Goal: Navigation & Orientation: Find specific page/section

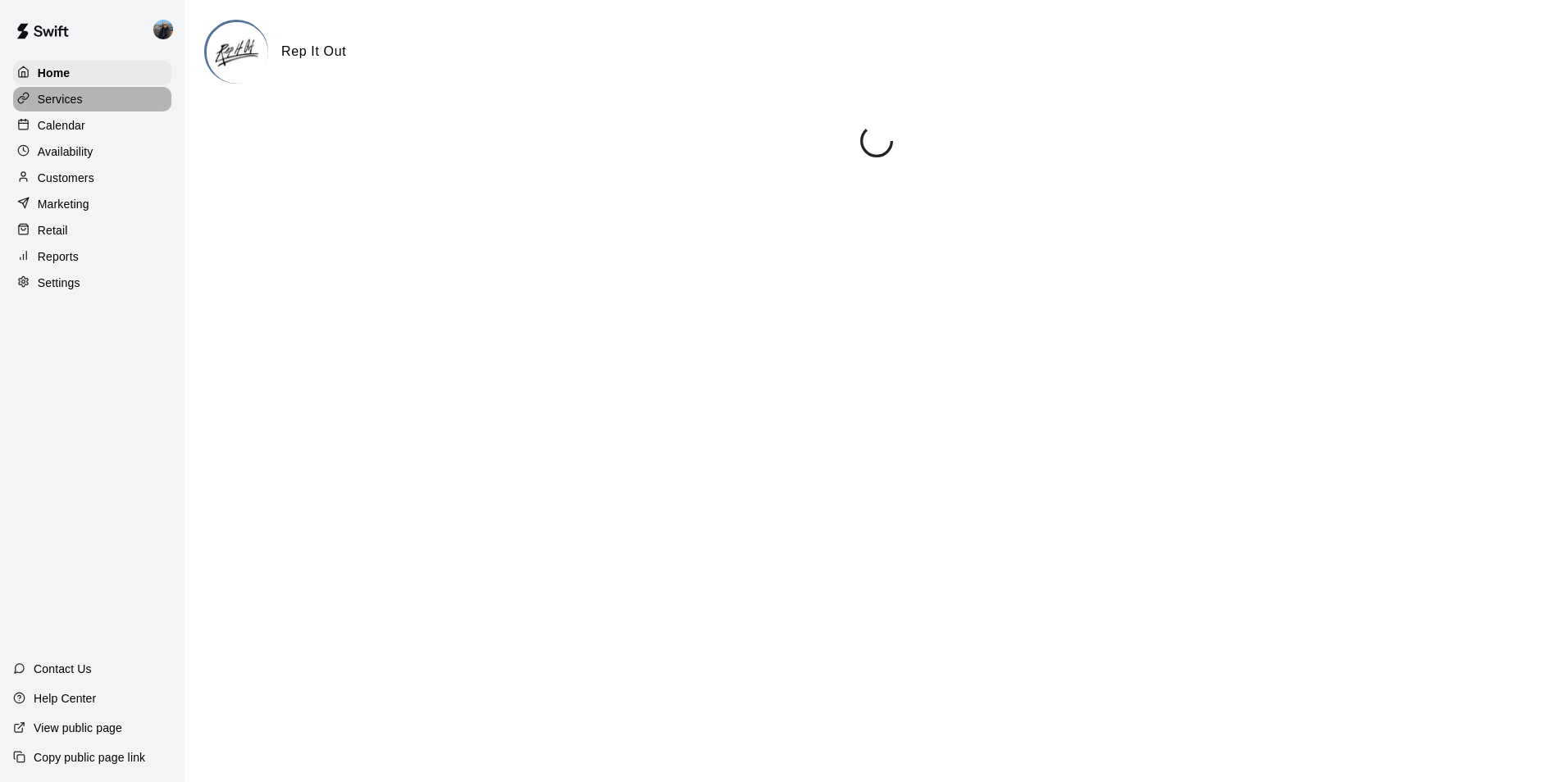
click at [87, 108] on div "Services" at bounding box center [92, 99] width 159 height 25
click at [89, 128] on div "Calendar" at bounding box center [92, 125] width 159 height 25
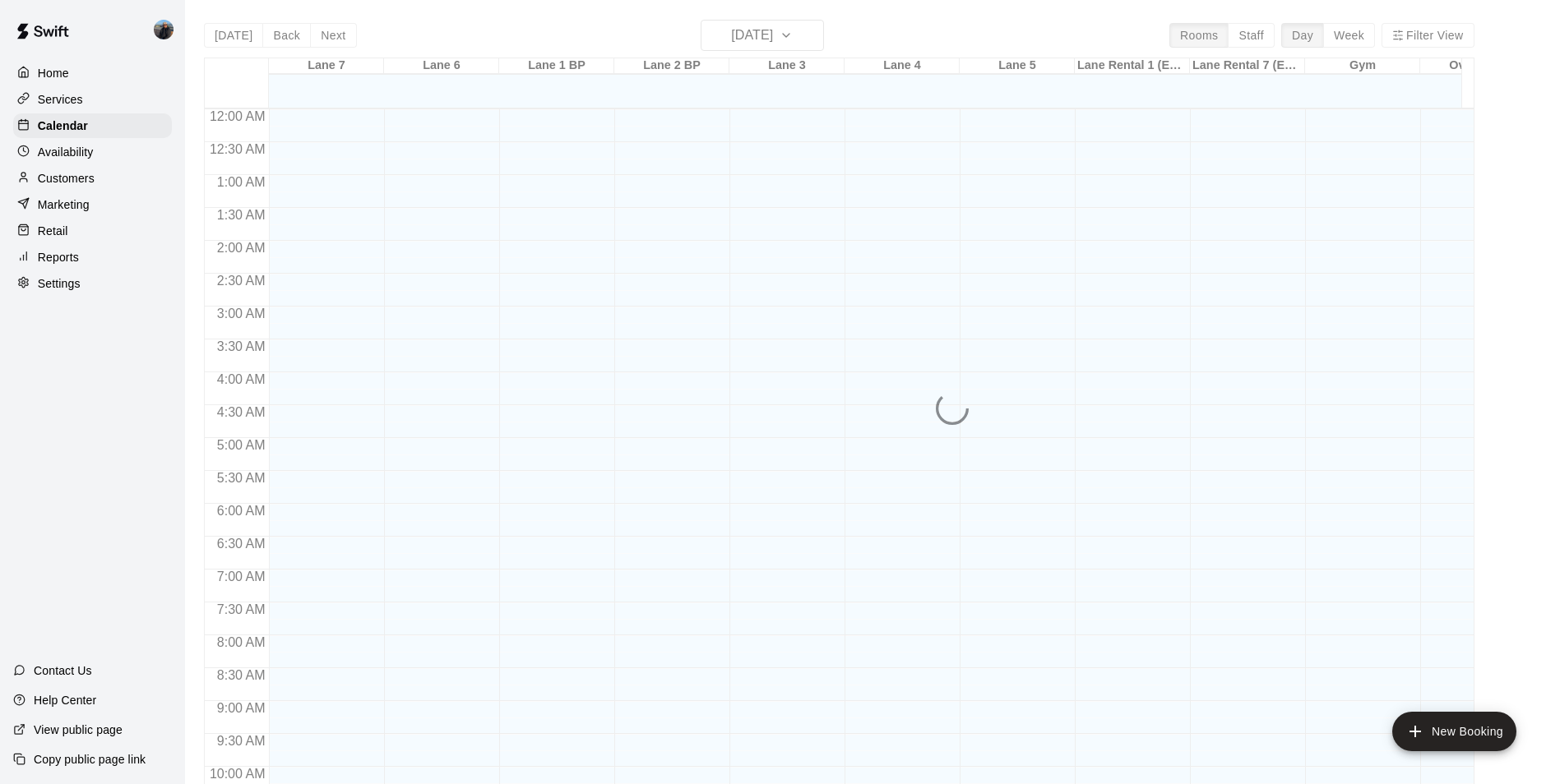
scroll to position [835, 0]
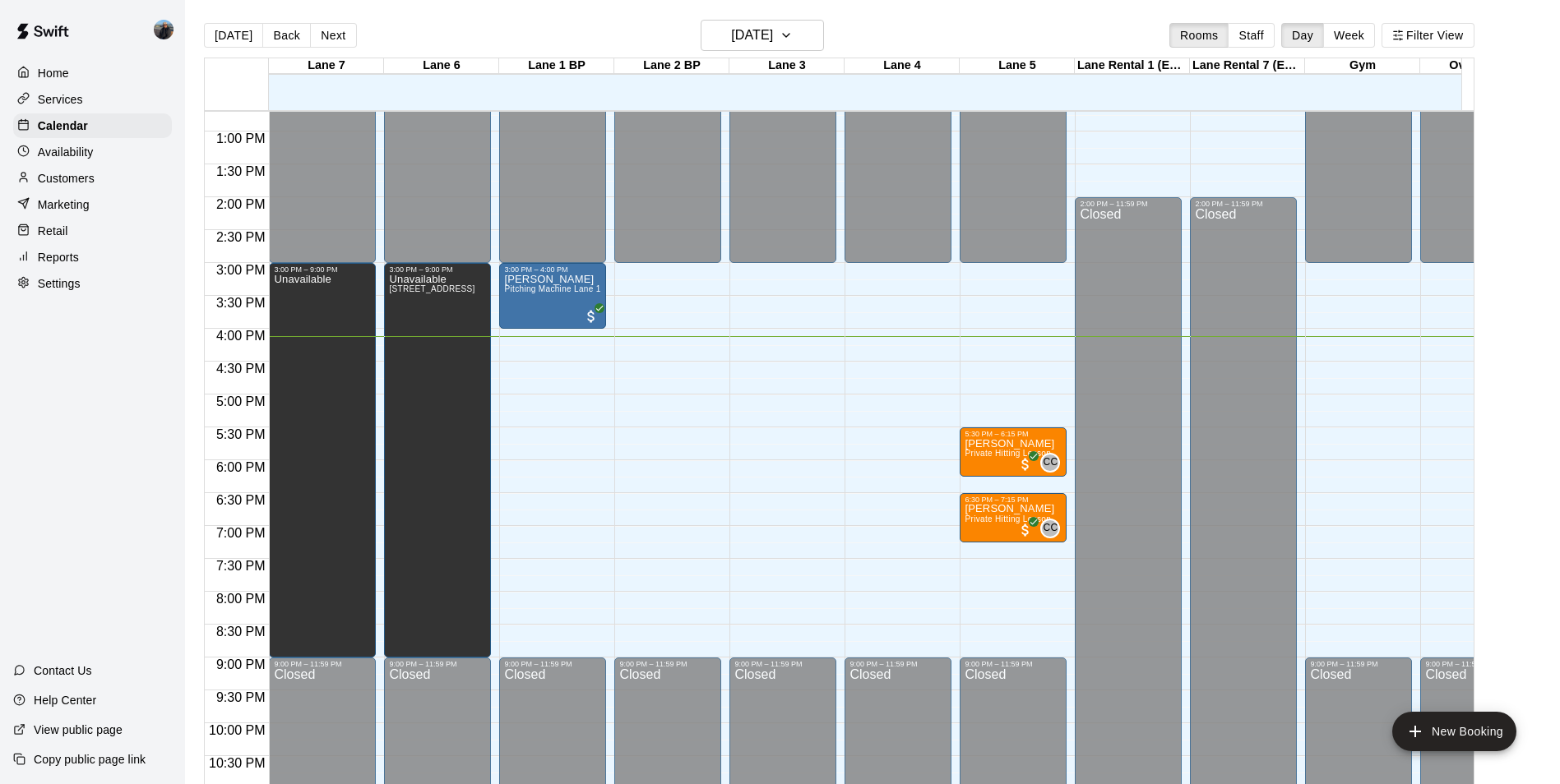
click at [664, 369] on div "12:00 AM – 3:00 PM Closed 9:00 PM – 11:59 PM Closed" at bounding box center [667, 65] width 107 height 1579
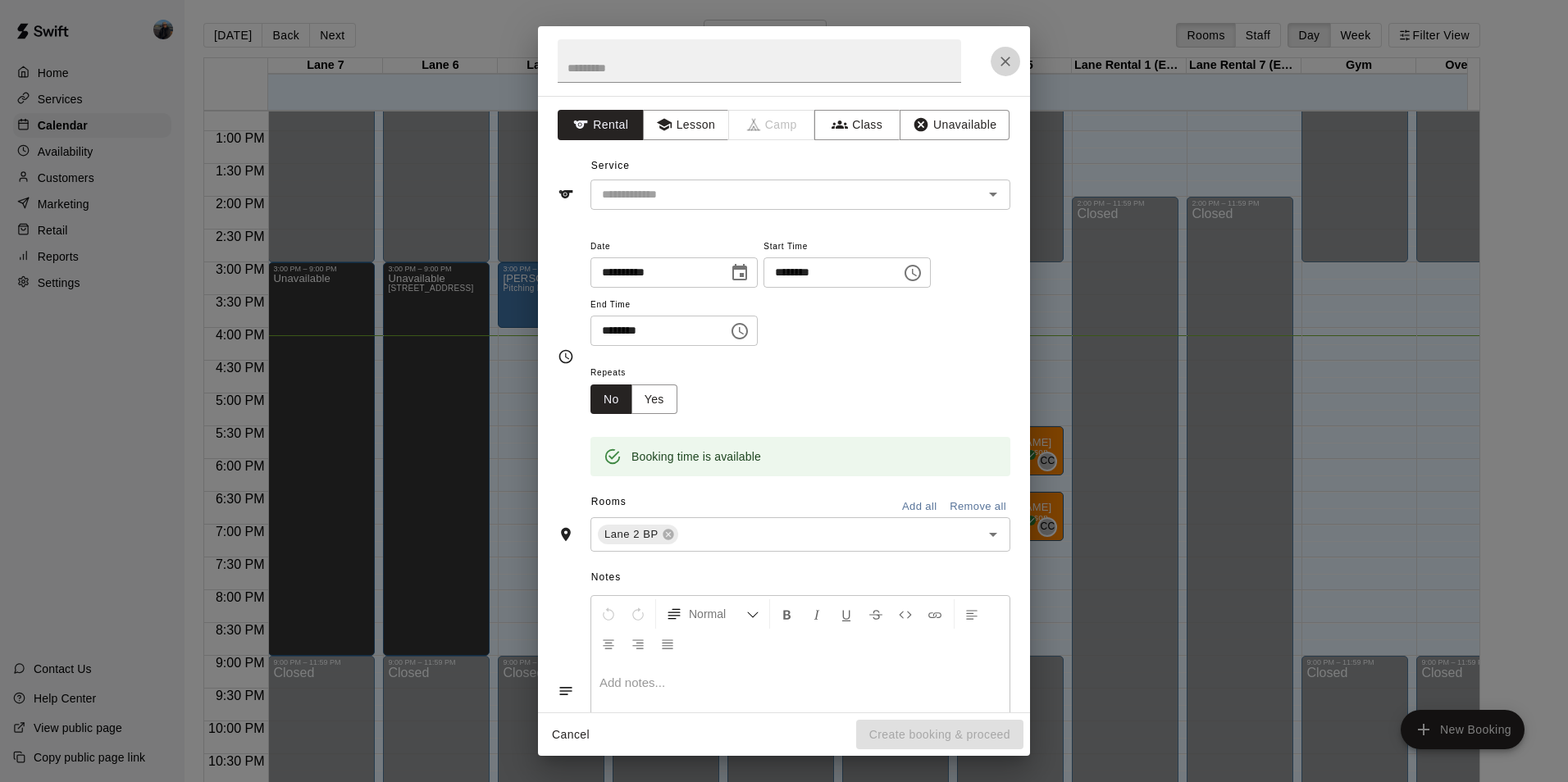
click at [1001, 58] on icon "Close" at bounding box center [1005, 61] width 16 height 16
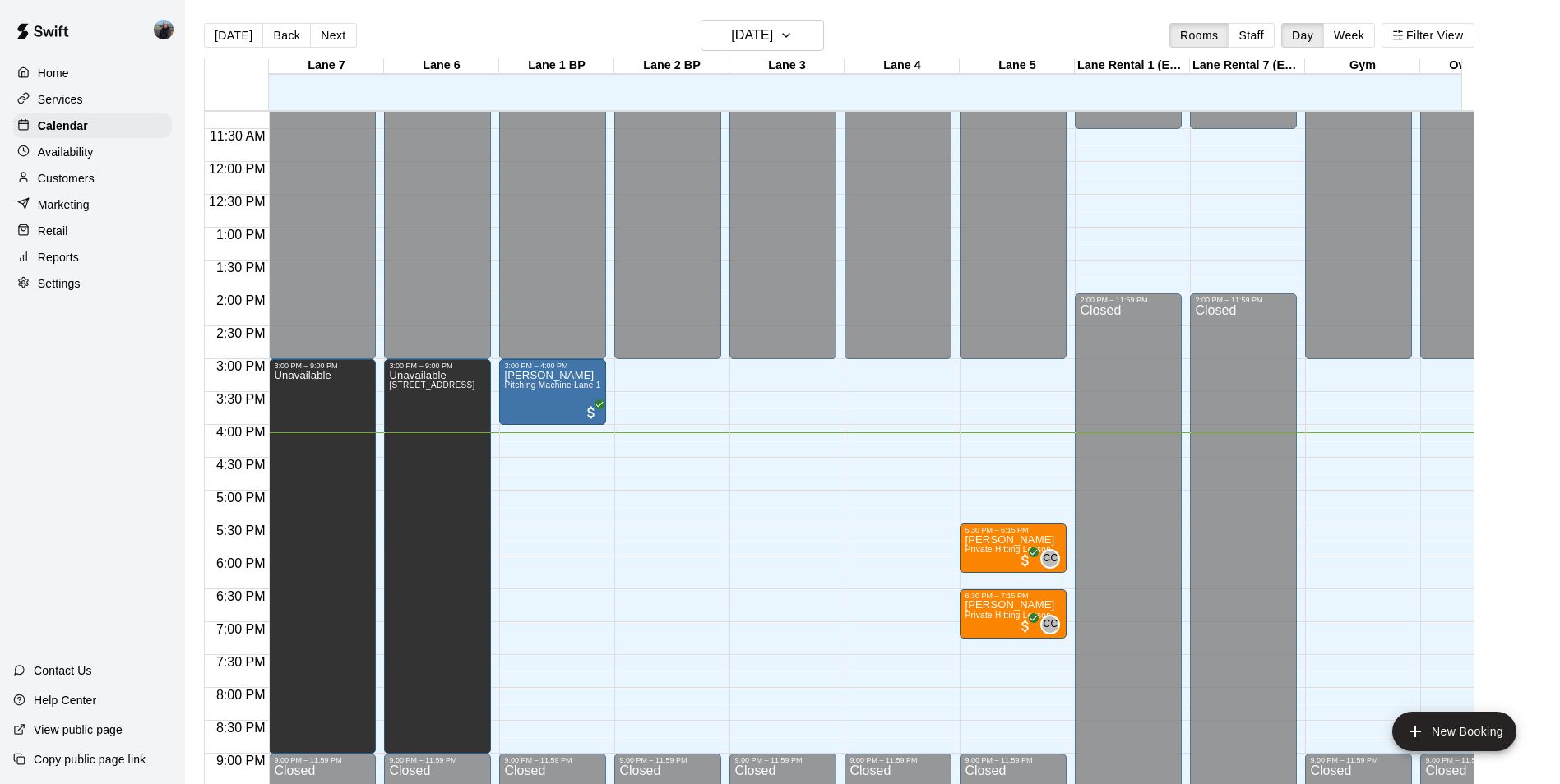
scroll to position [904, 0]
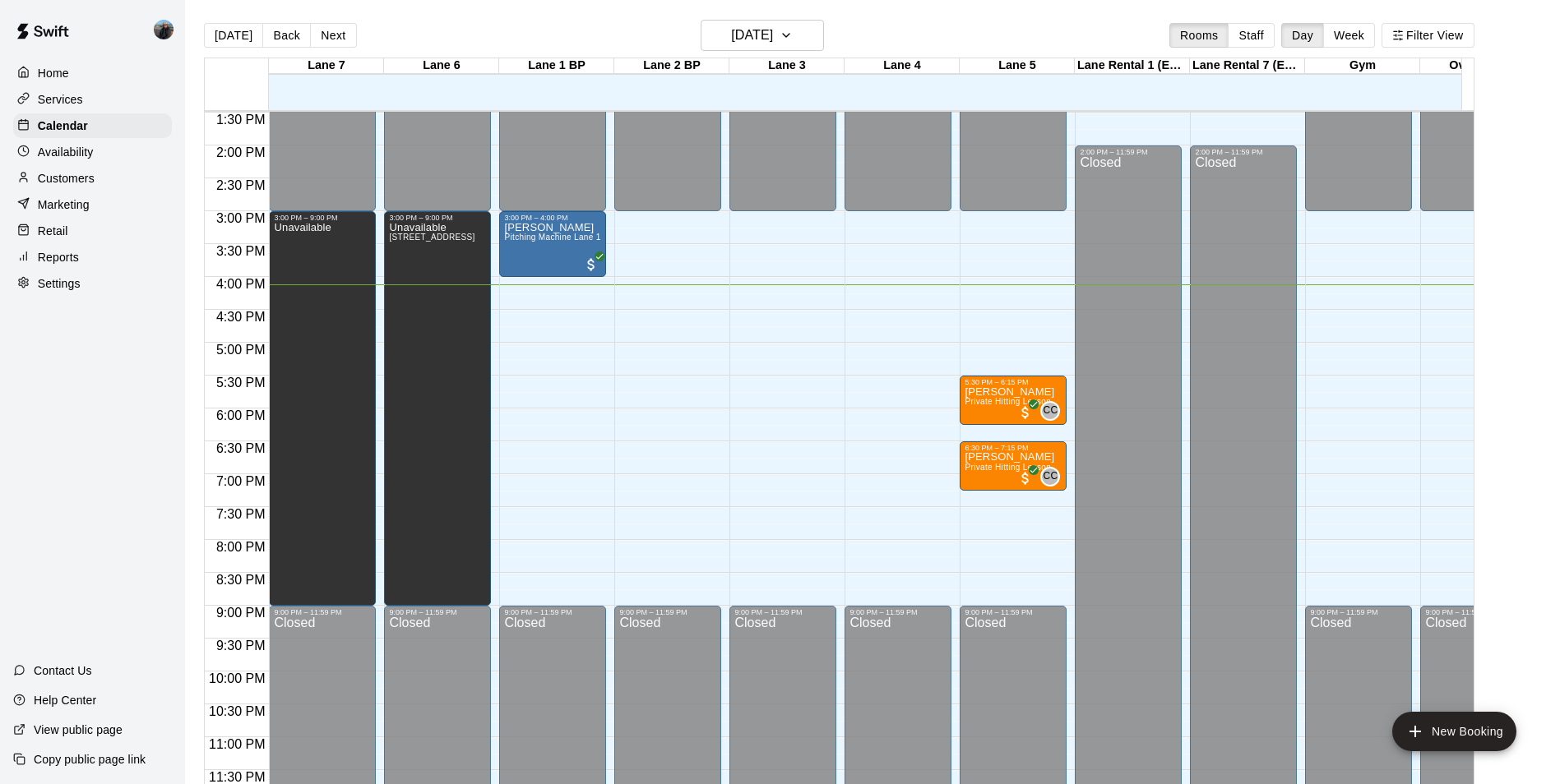
click at [664, 332] on div "12:00 AM – 3:00 PM Closed 9:00 PM – 11:59 PM Closed" at bounding box center [667, 14] width 107 height 1579
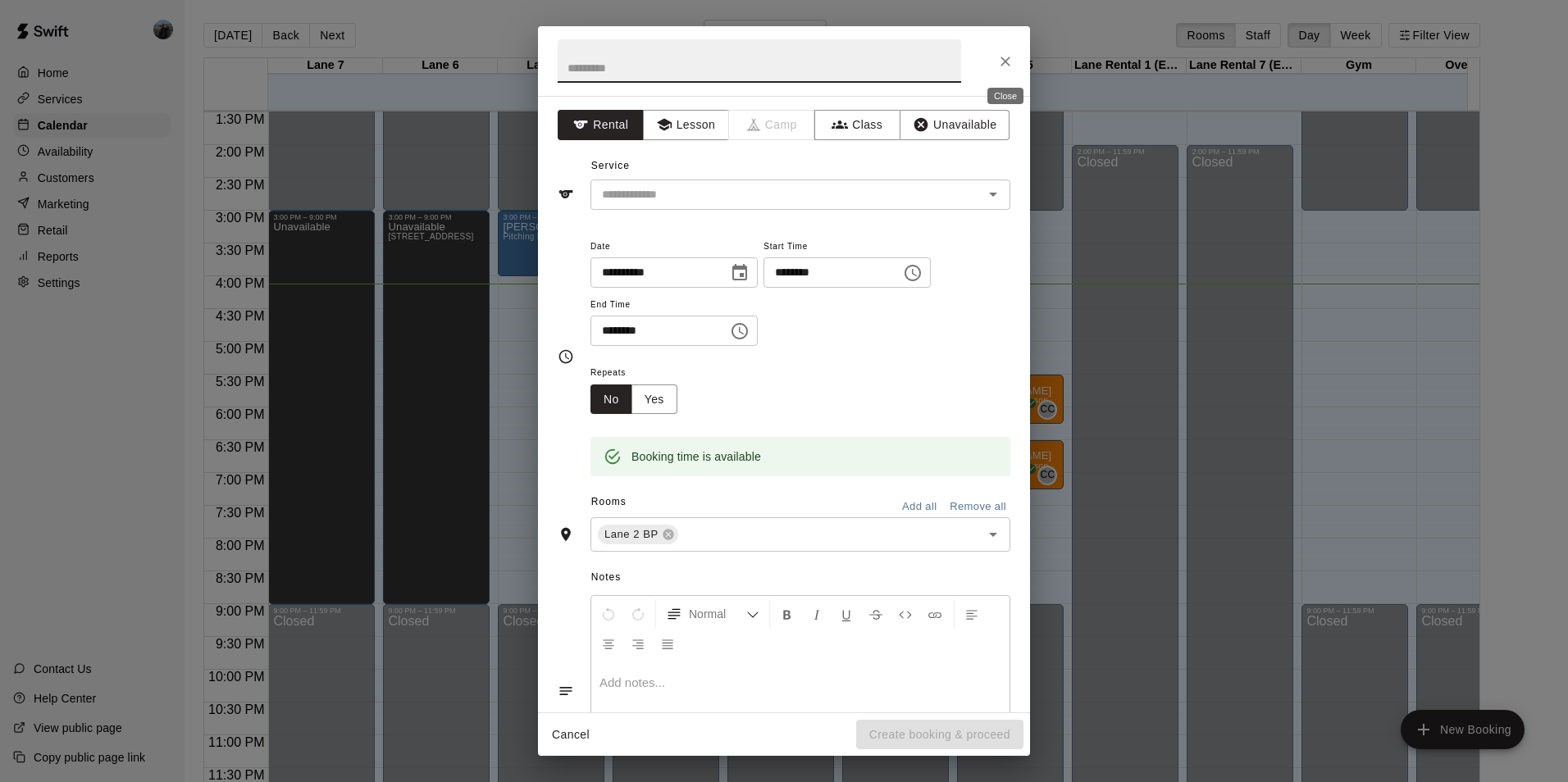
click at [1005, 51] on button "Close" at bounding box center [1005, 62] width 30 height 30
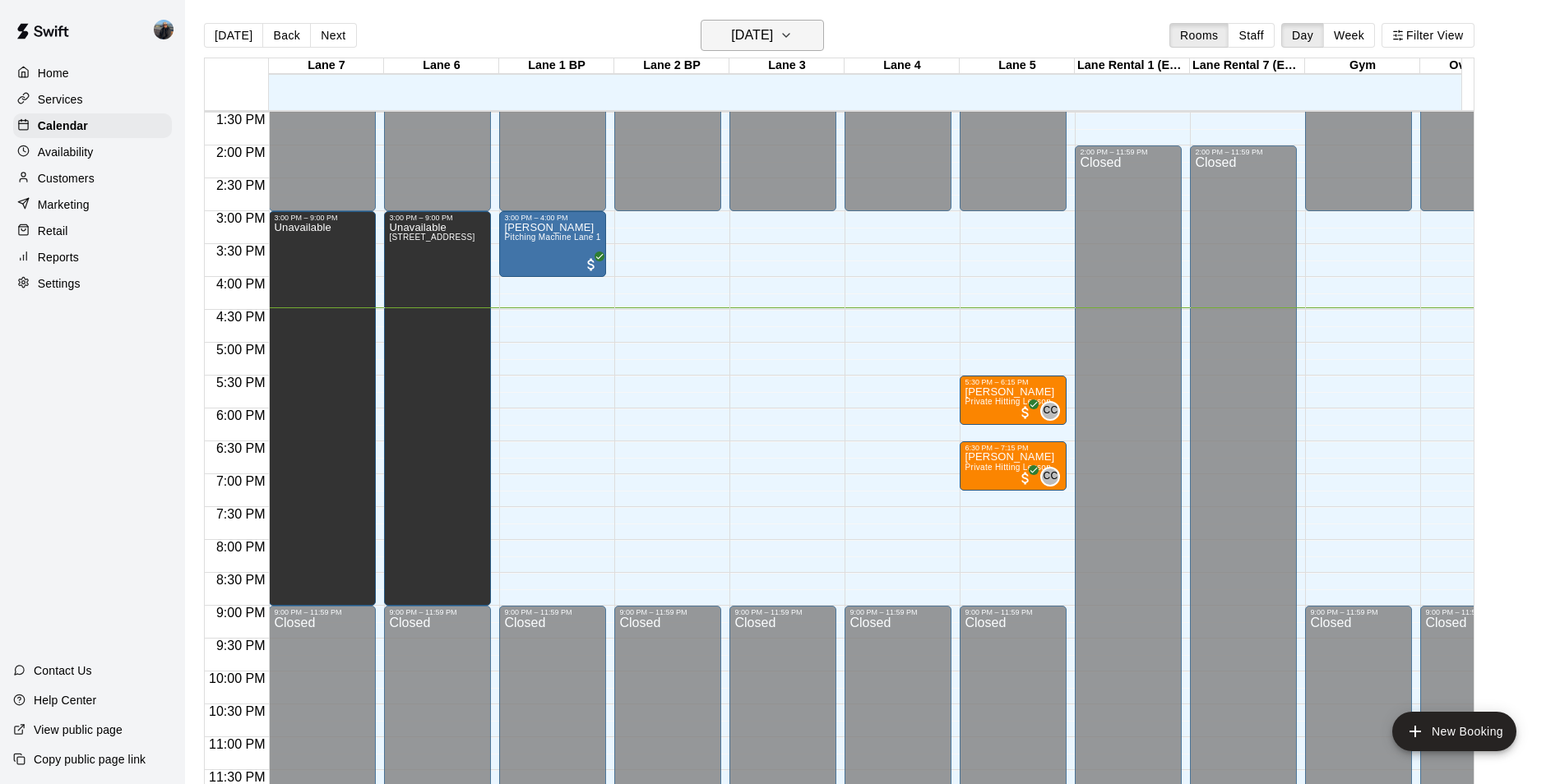
click at [756, 37] on h6 "[DATE]" at bounding box center [752, 35] width 42 height 23
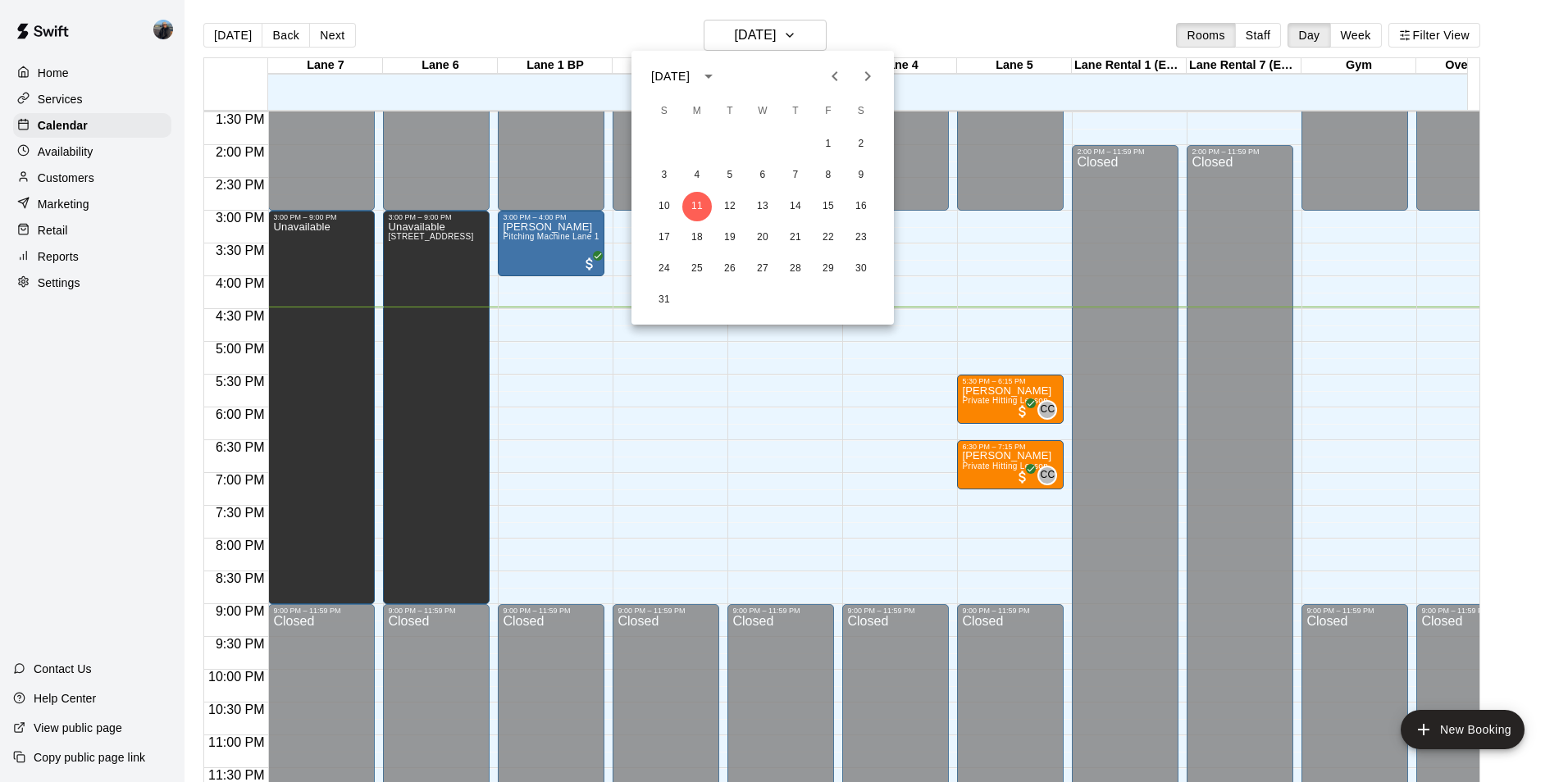
click at [325, 38] on div at bounding box center [784, 391] width 1568 height 782
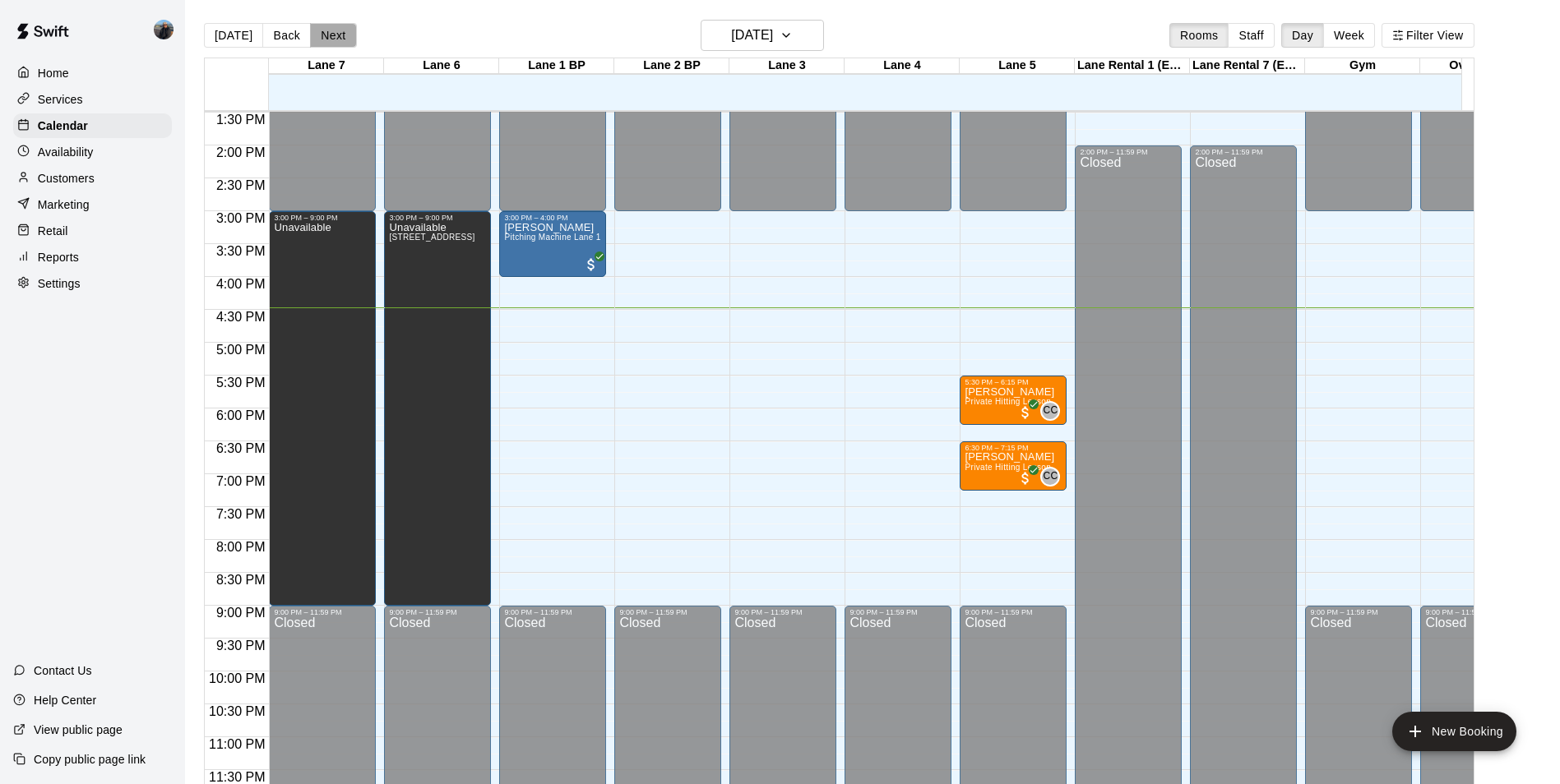
click at [327, 37] on button "Next" at bounding box center [333, 35] width 46 height 25
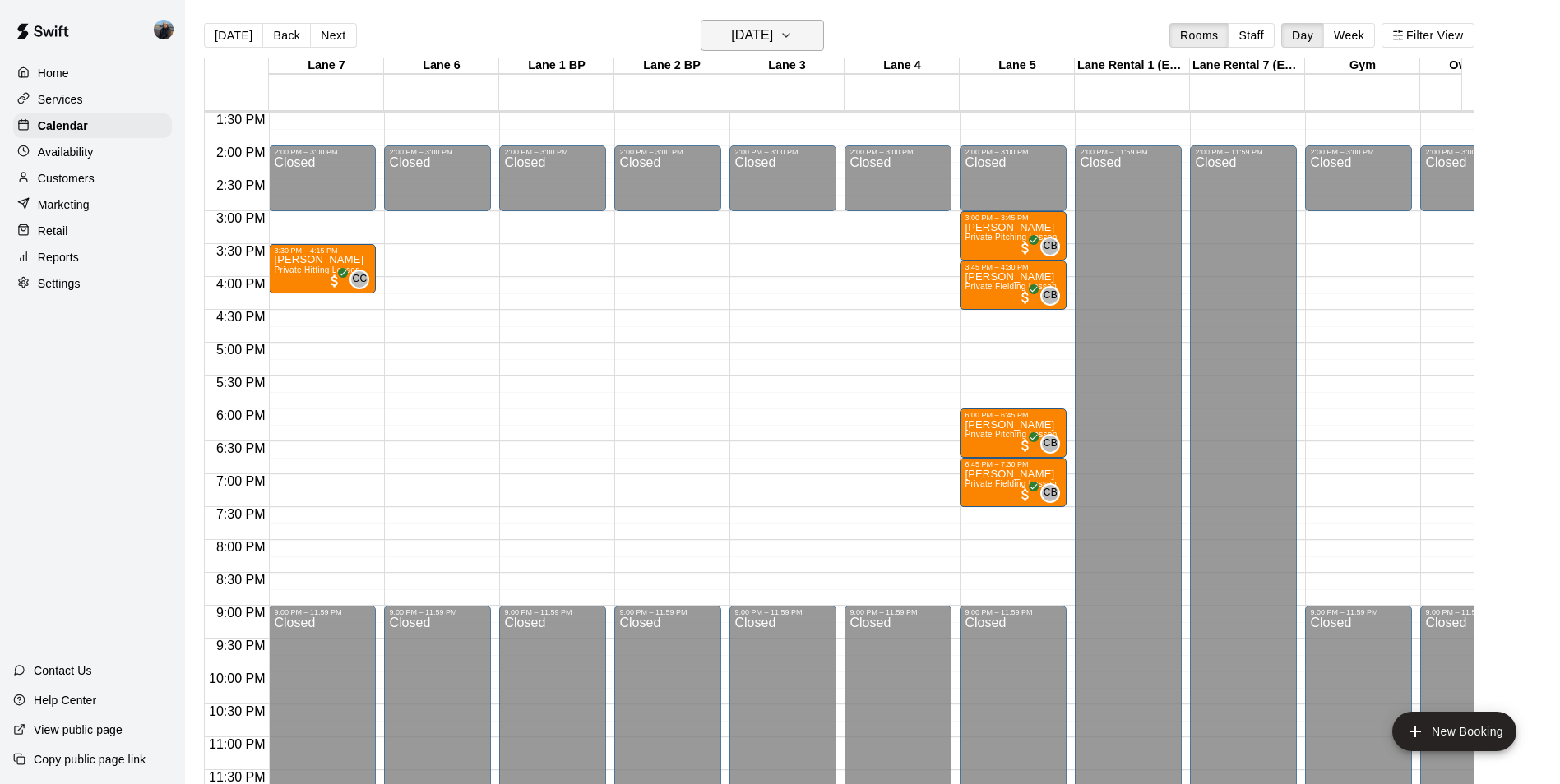
click at [773, 35] on h6 "[DATE]" at bounding box center [752, 35] width 42 height 23
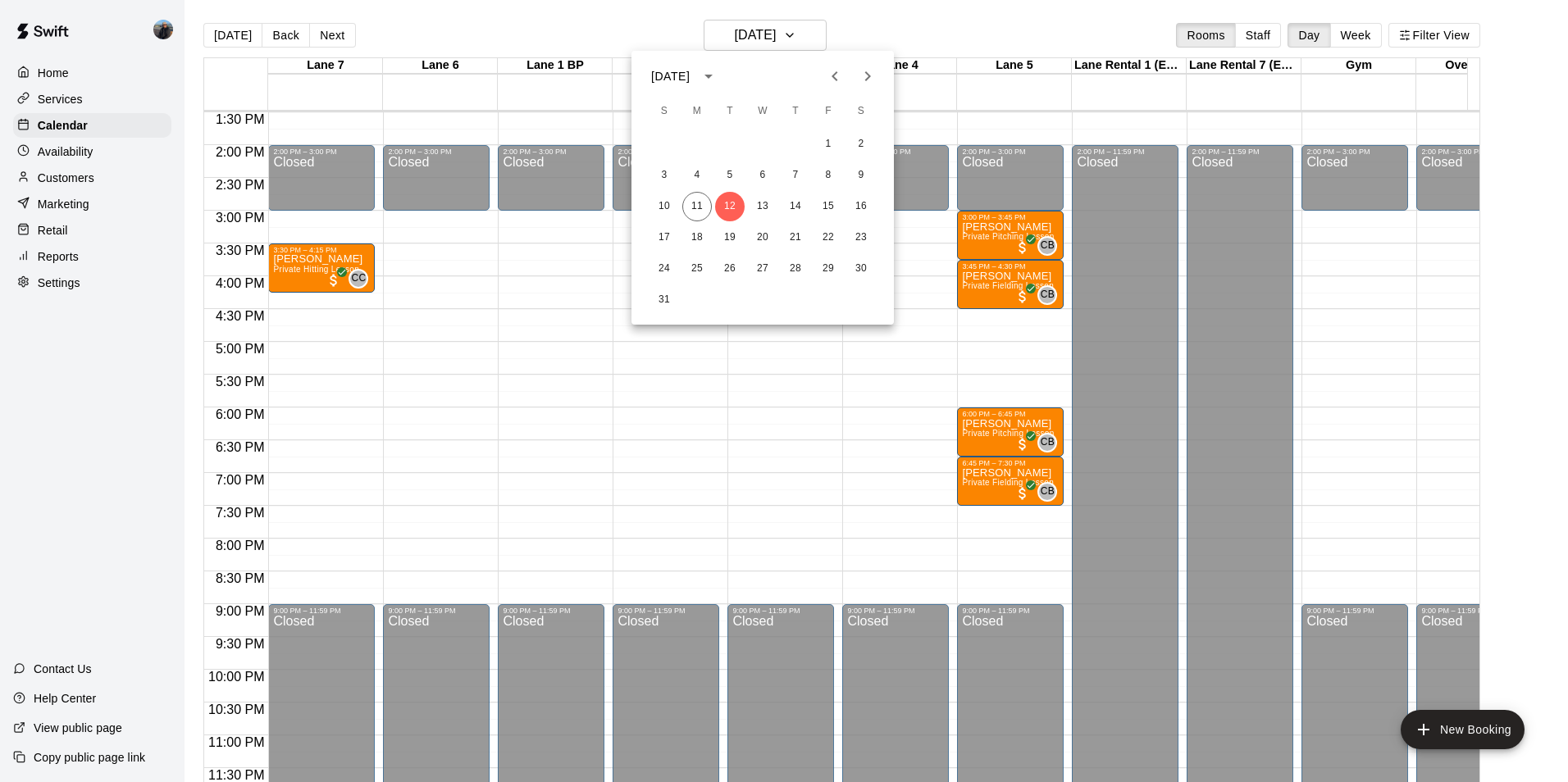
click at [326, 35] on div at bounding box center [784, 391] width 1568 height 782
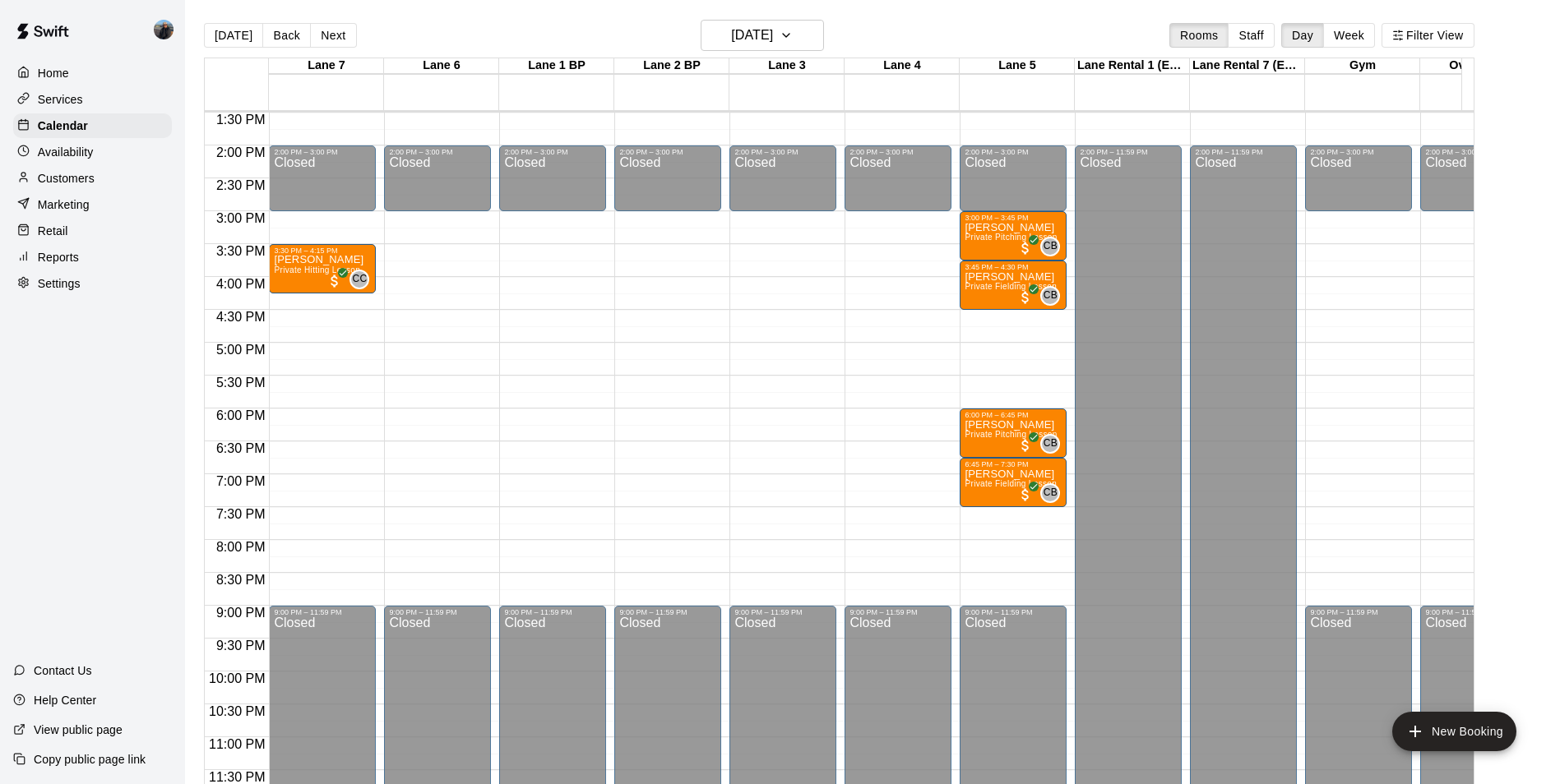
click at [327, 35] on button "Next" at bounding box center [333, 35] width 46 height 25
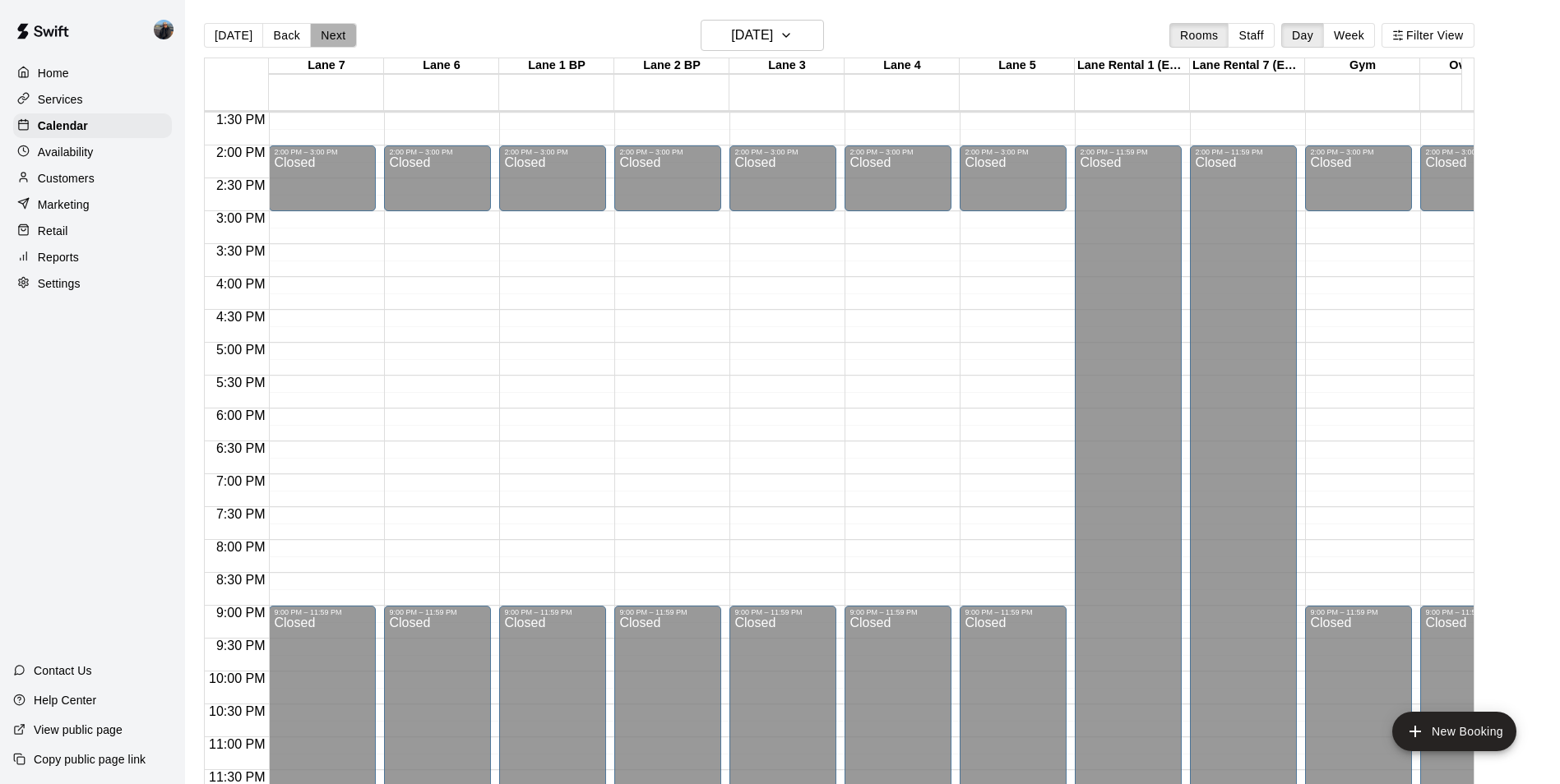
click at [327, 35] on button "Next" at bounding box center [333, 35] width 46 height 25
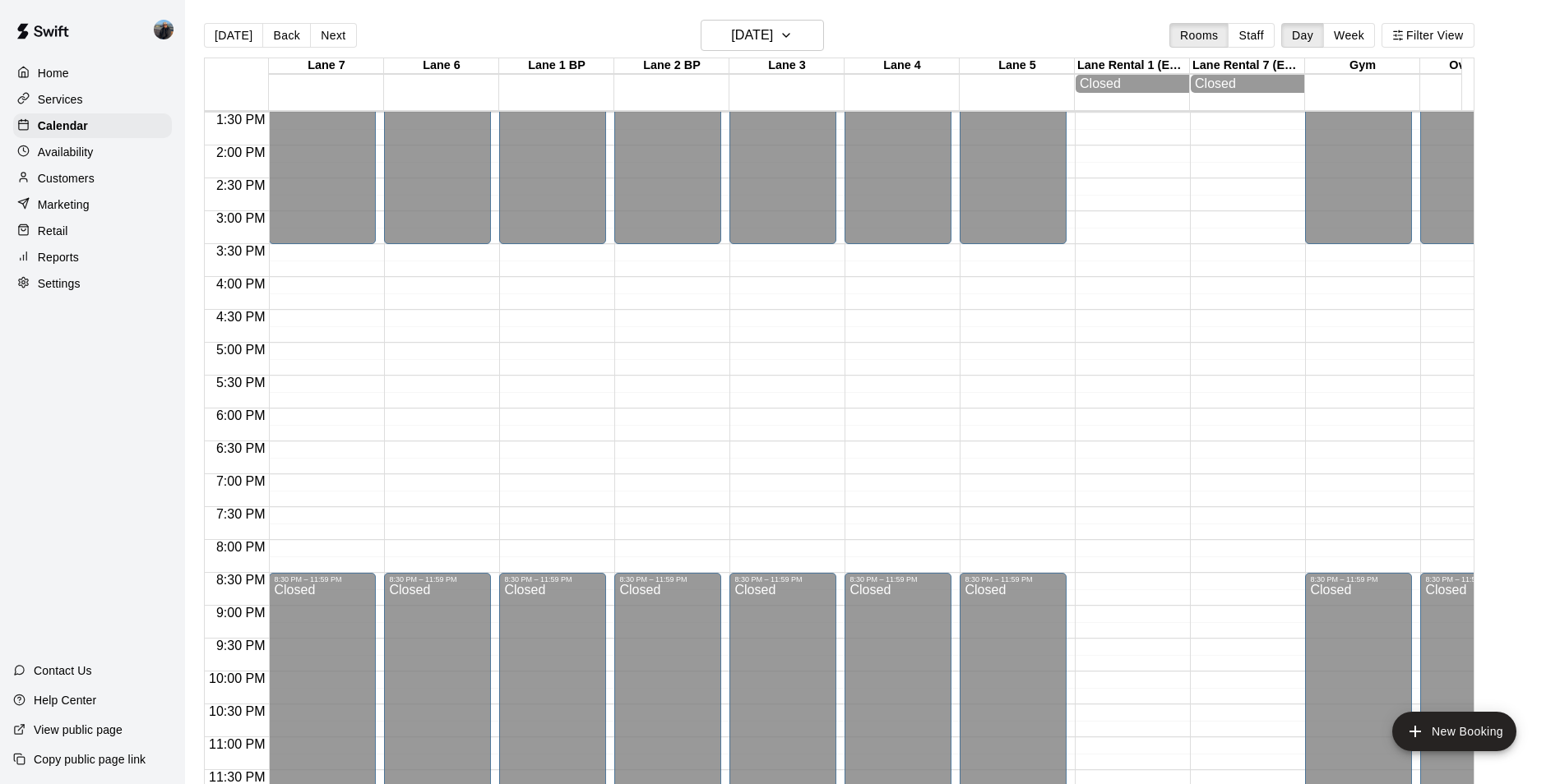
click at [327, 35] on button "Next" at bounding box center [333, 35] width 46 height 25
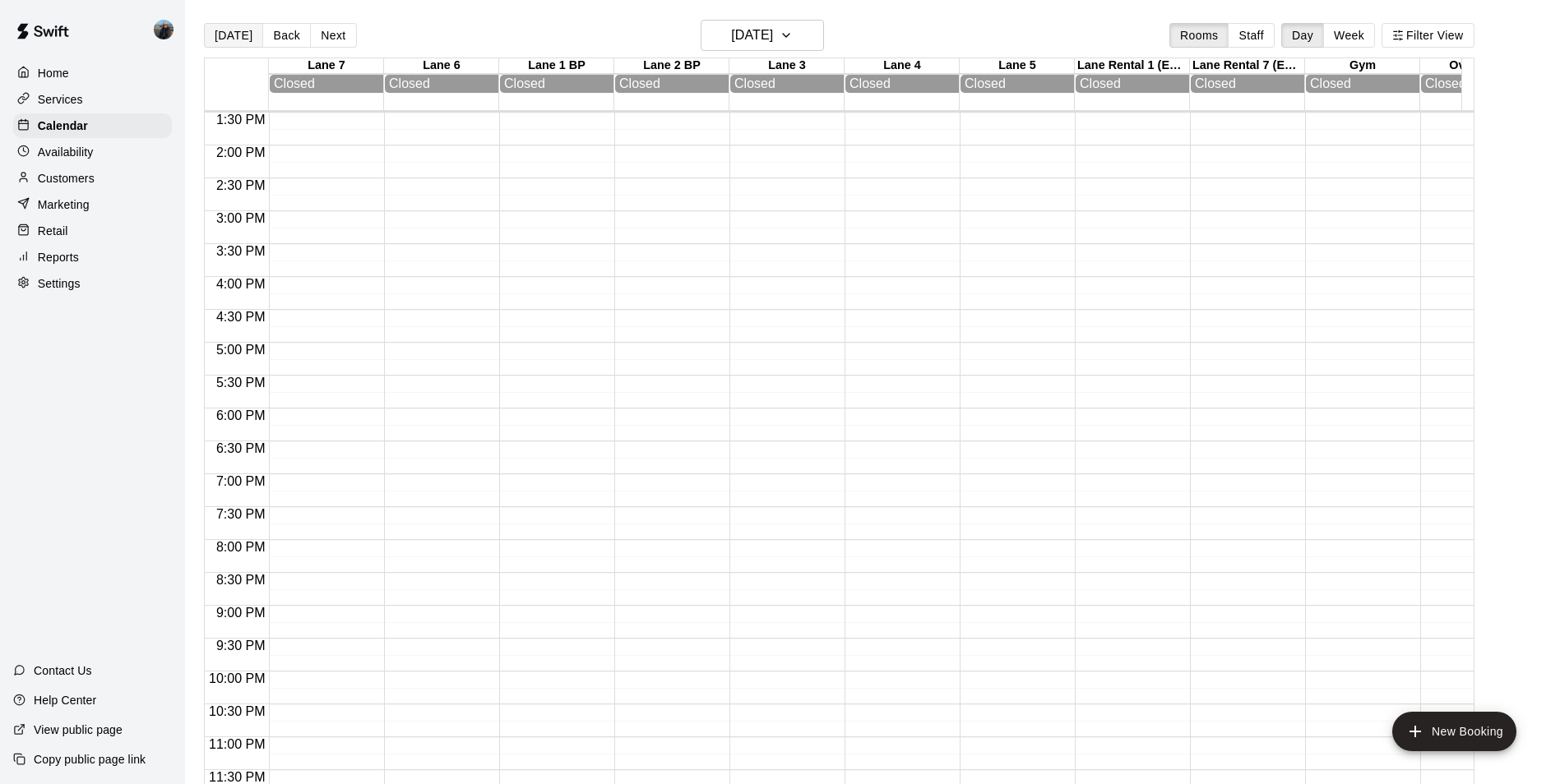
click at [224, 37] on button "[DATE]" at bounding box center [233, 35] width 59 height 25
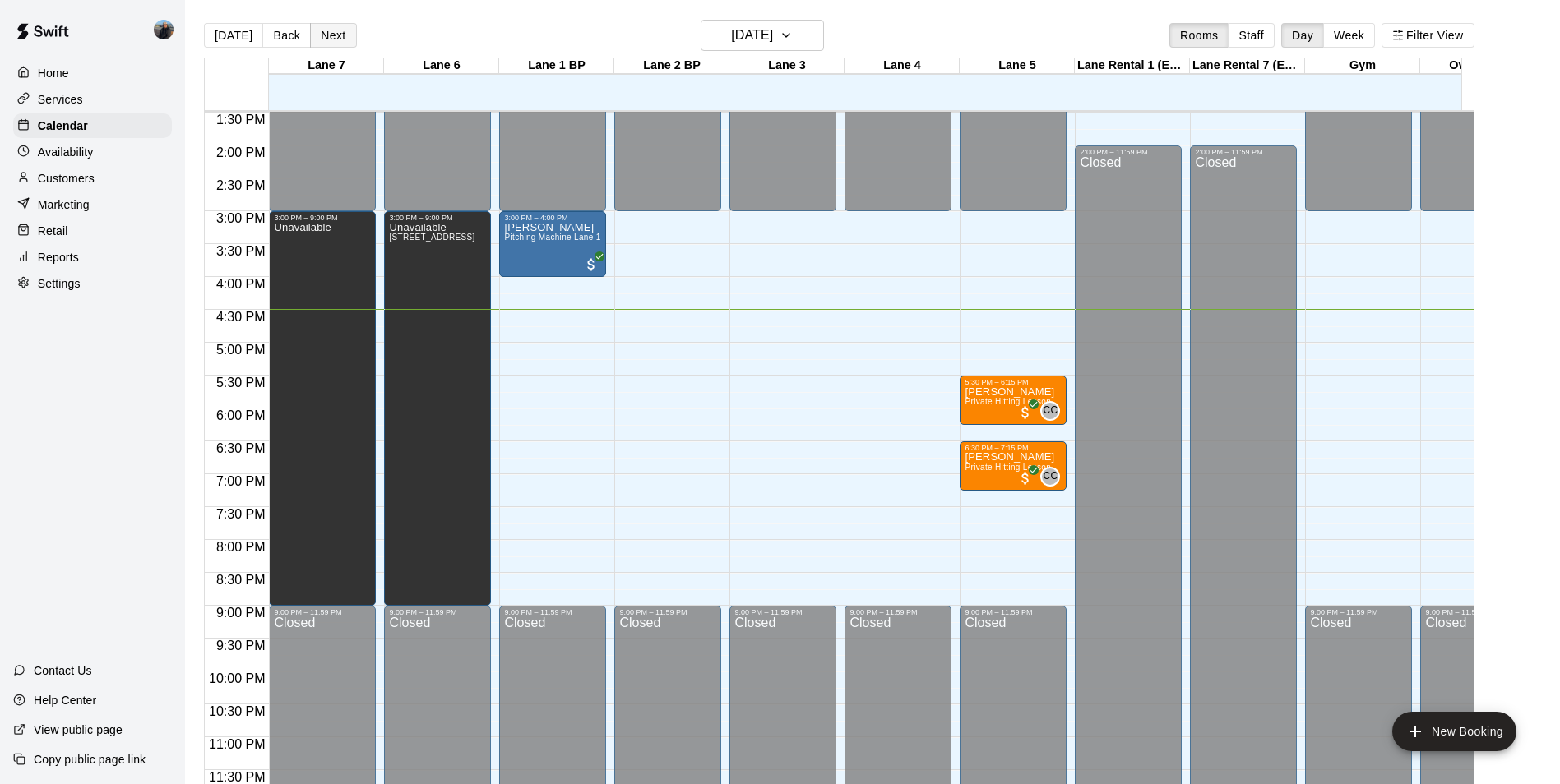
click at [325, 30] on button "Next" at bounding box center [333, 35] width 46 height 25
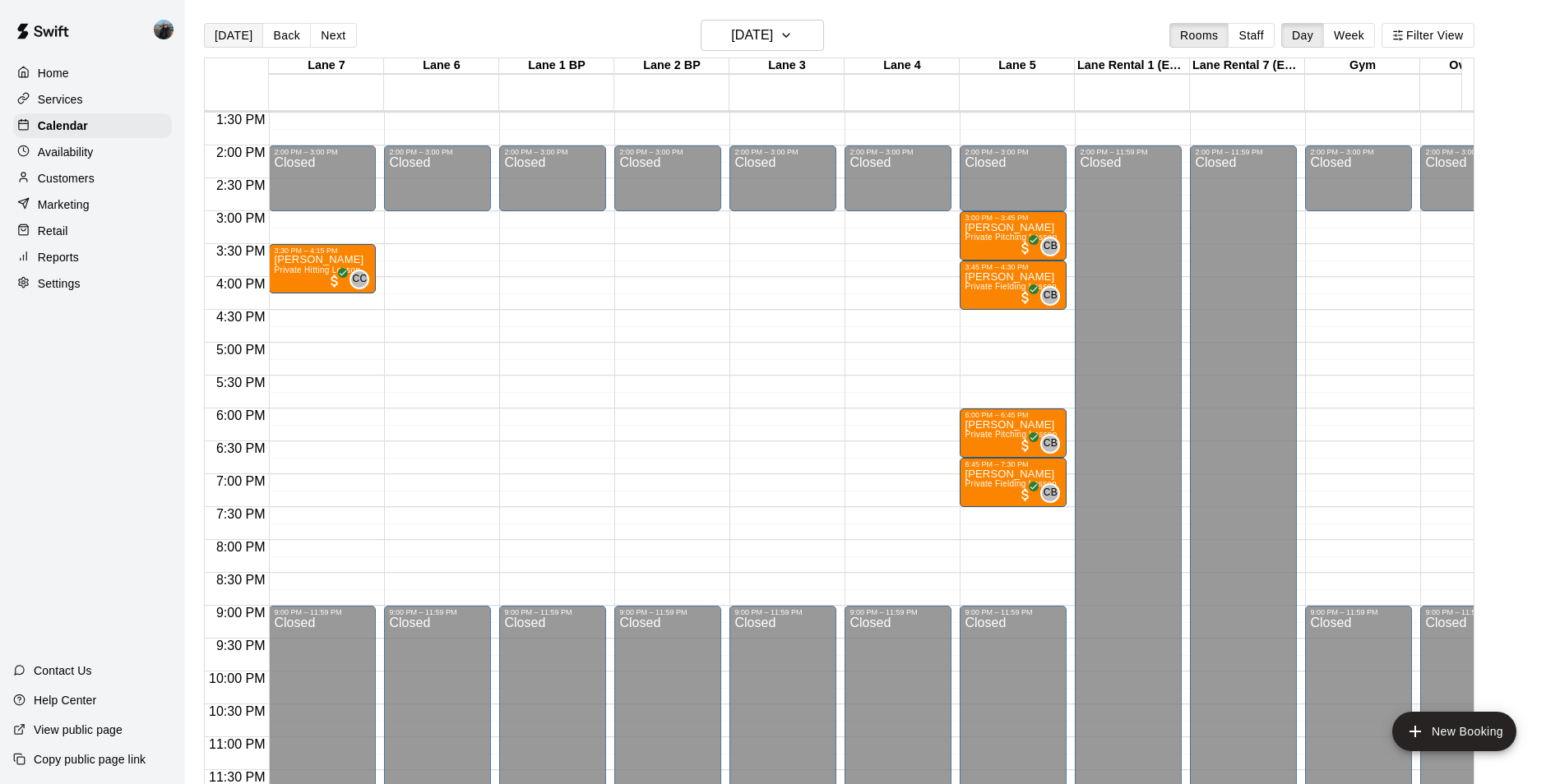
click at [225, 43] on button "[DATE]" at bounding box center [233, 35] width 59 height 25
